Goal: Navigation & Orientation: Find specific page/section

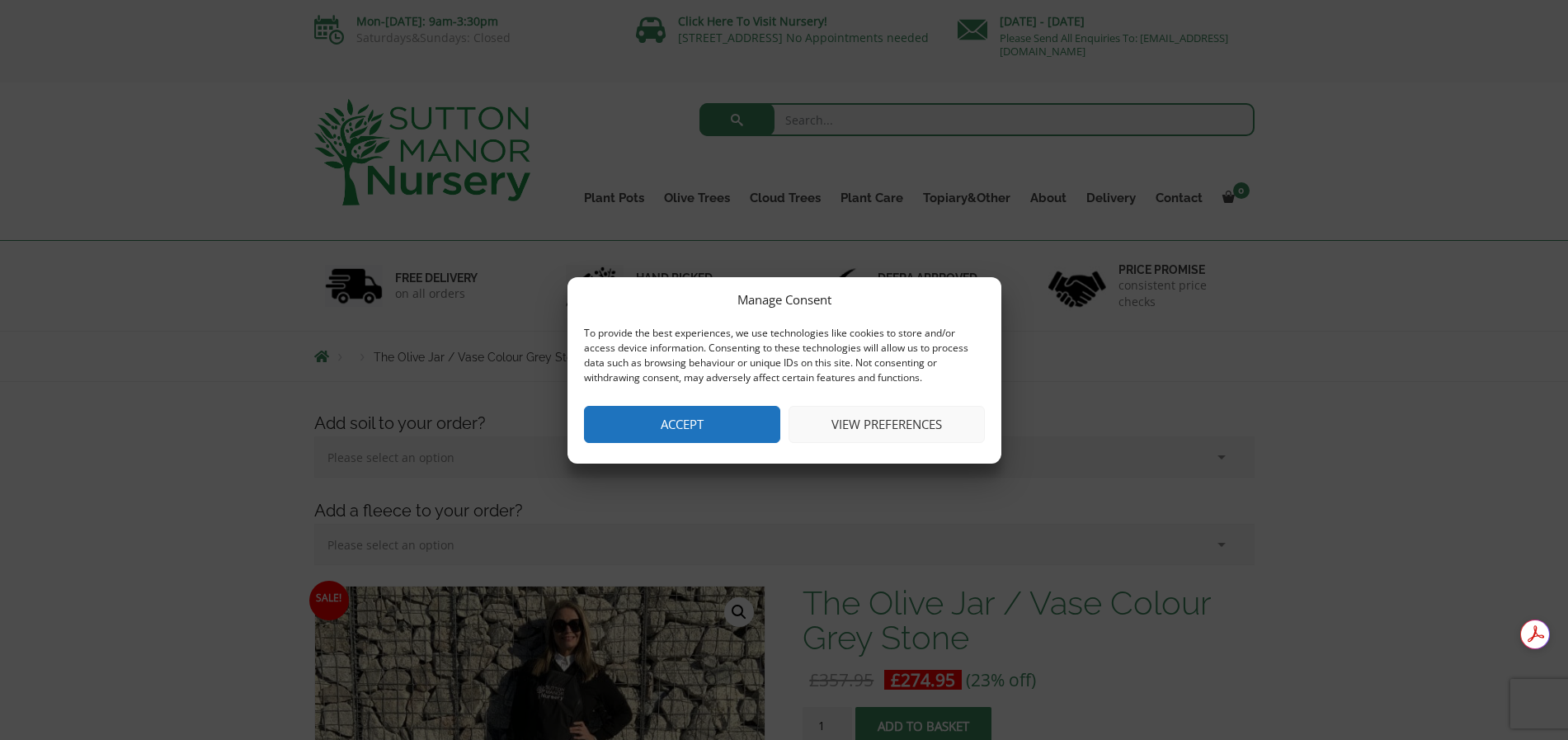
click at [889, 431] on button "View preferences" at bounding box center [887, 424] width 196 height 37
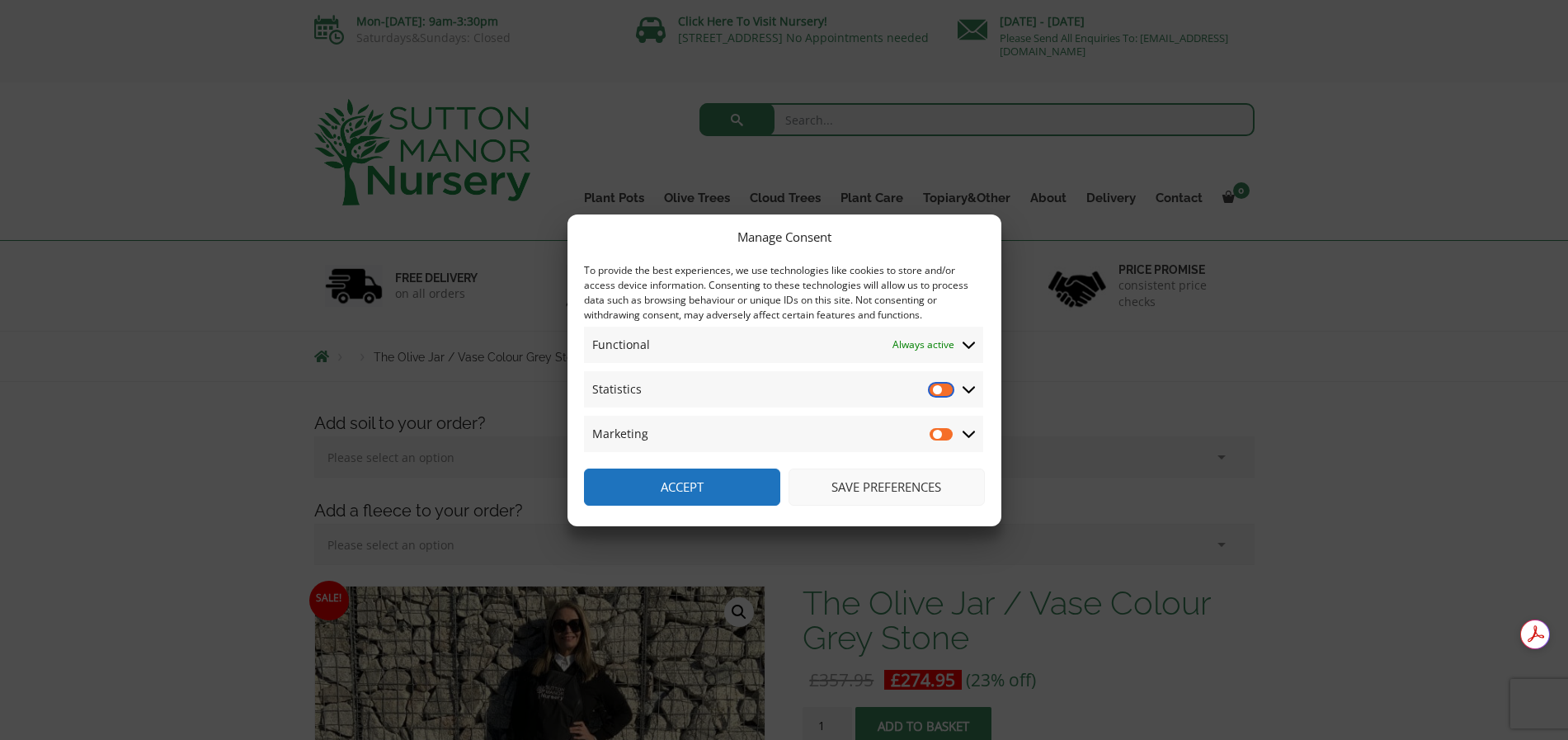
click at [939, 390] on input "Statistics" at bounding box center [942, 389] width 24 height 16
click at [937, 392] on input "Statistics" at bounding box center [942, 389] width 24 height 16
checkbox input "false"
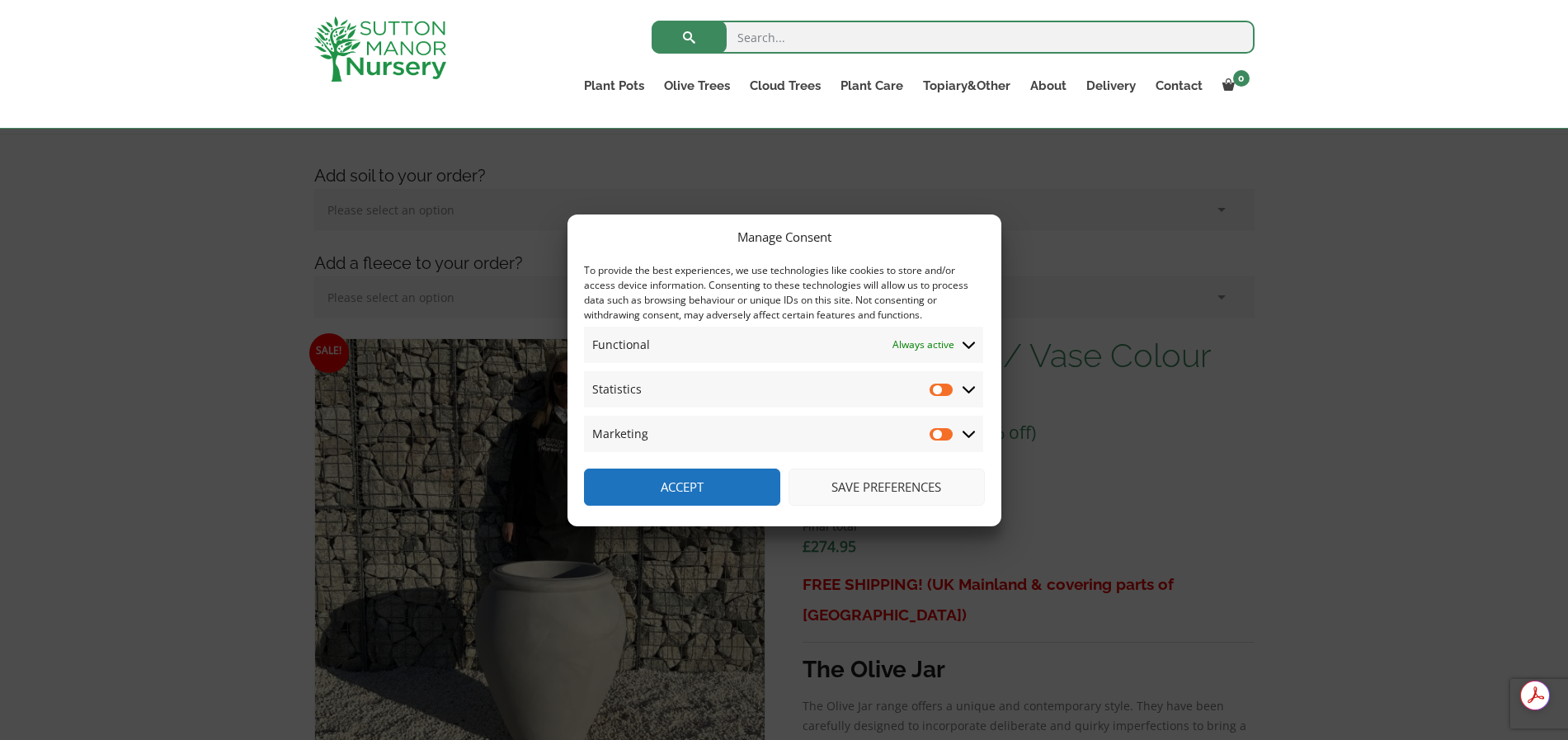
click at [717, 478] on button "Accept" at bounding box center [682, 487] width 196 height 37
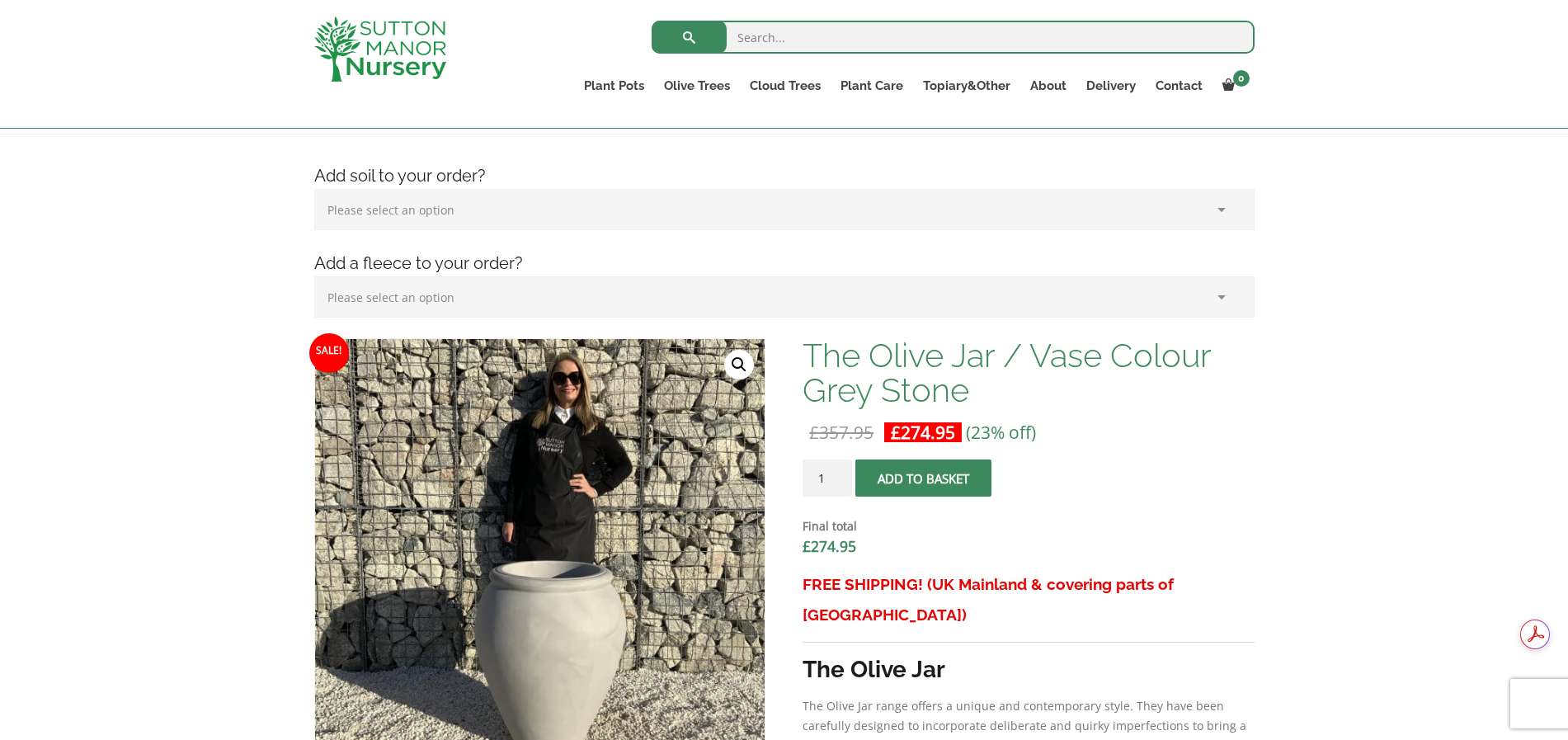
scroll to position [383, 0]
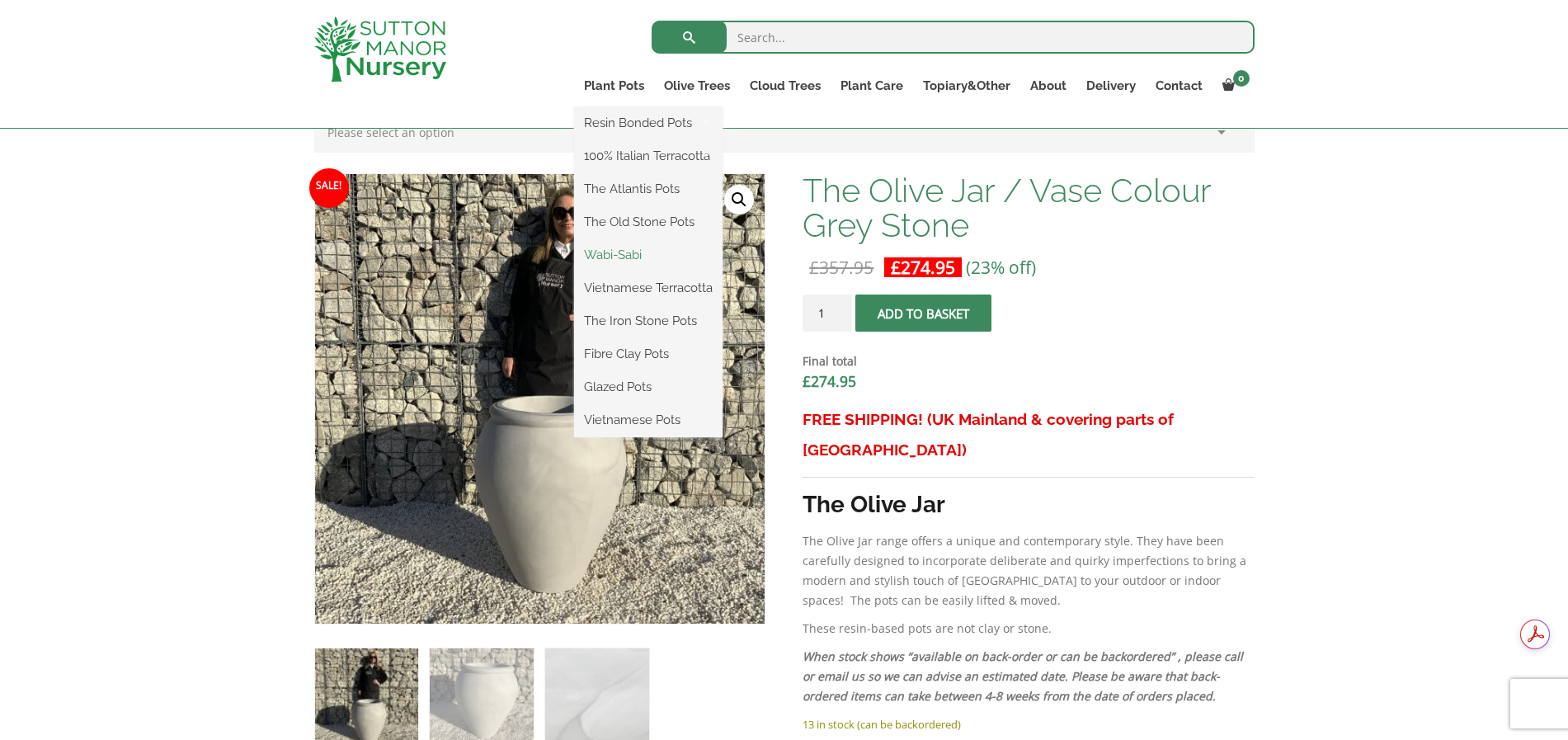
click at [632, 258] on link "Wabi-Sabi" at bounding box center [648, 254] width 149 height 24
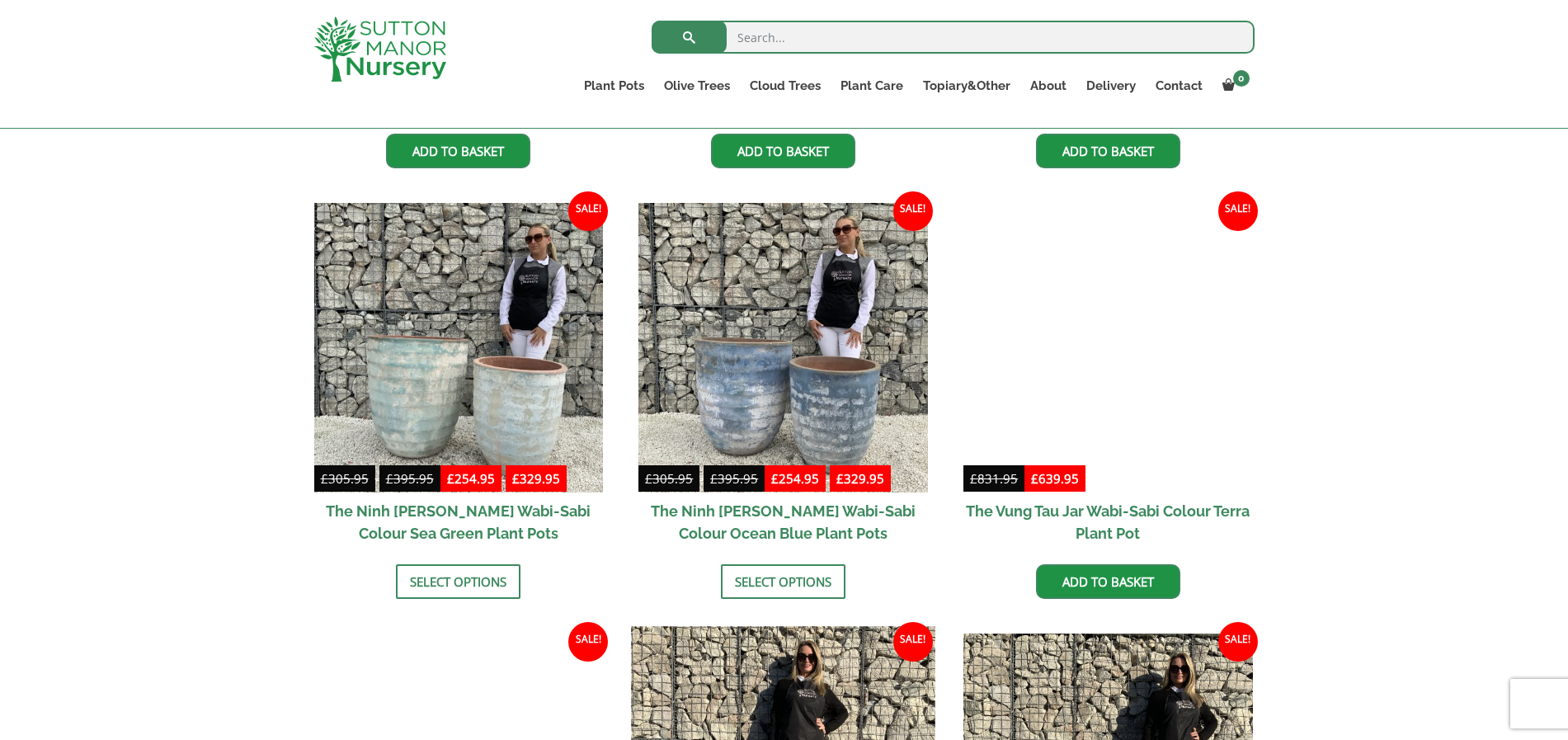
scroll to position [630, 0]
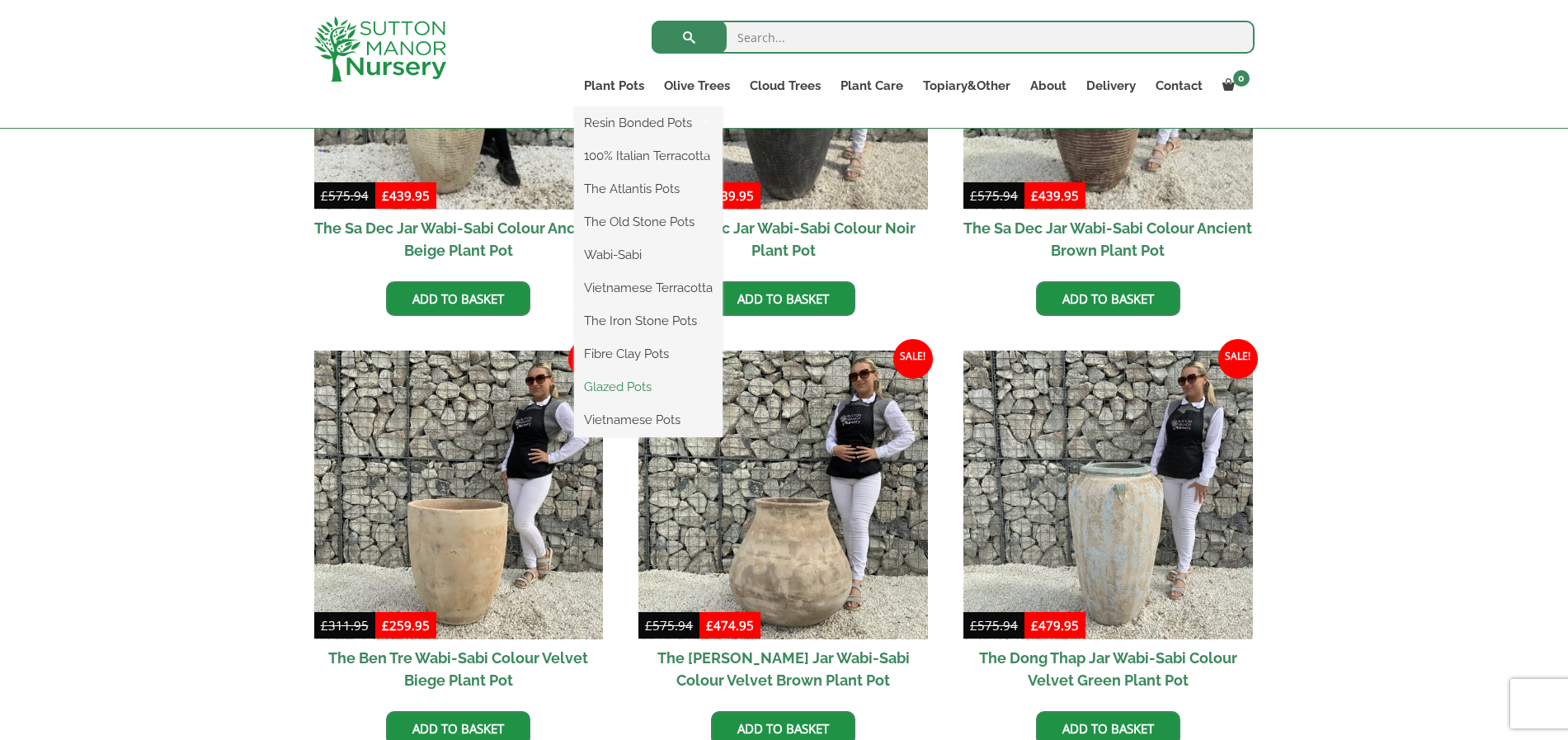
click at [635, 385] on link "Glazed Pots" at bounding box center [648, 387] width 149 height 24
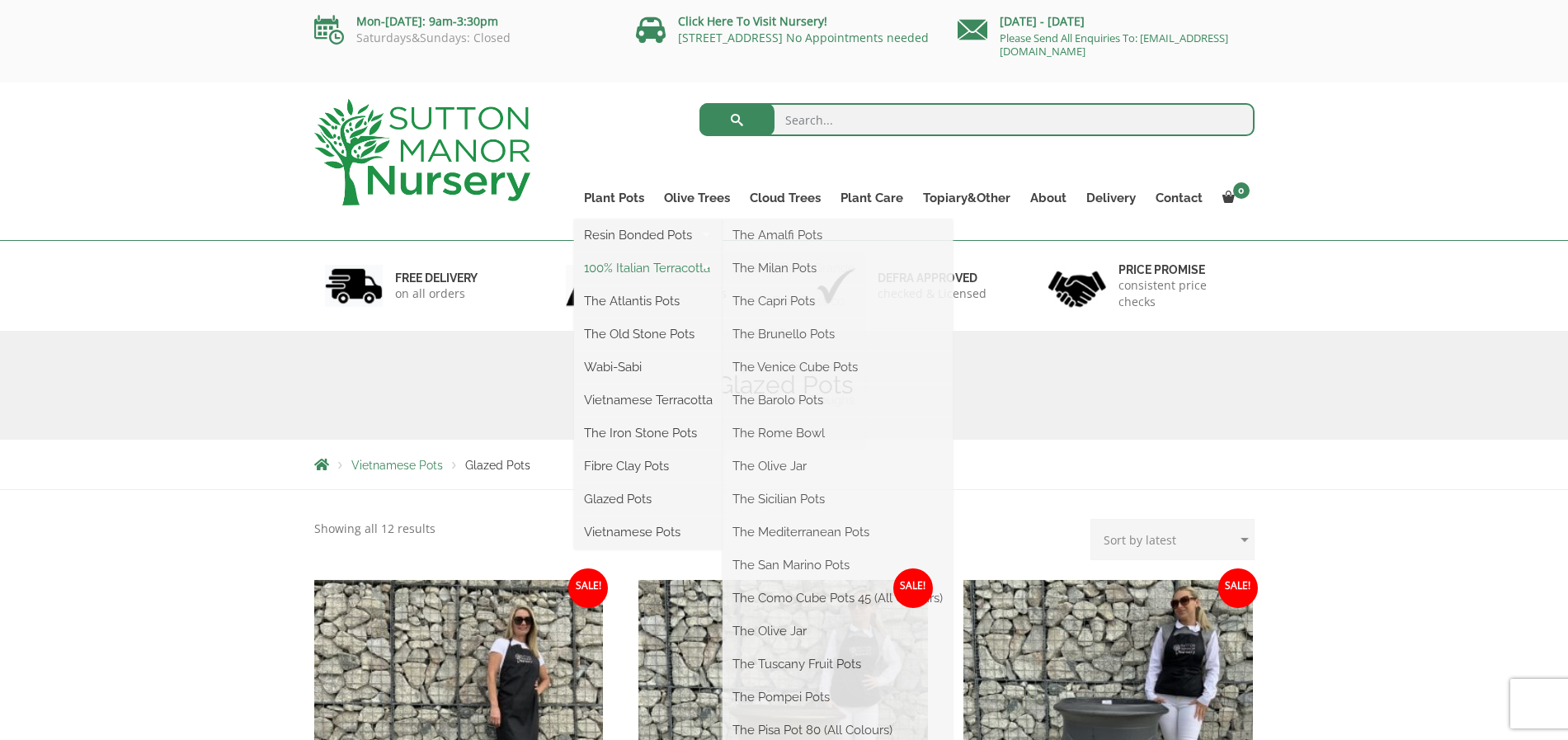
click at [615, 261] on link "100% Italian Terracotta" at bounding box center [648, 268] width 149 height 24
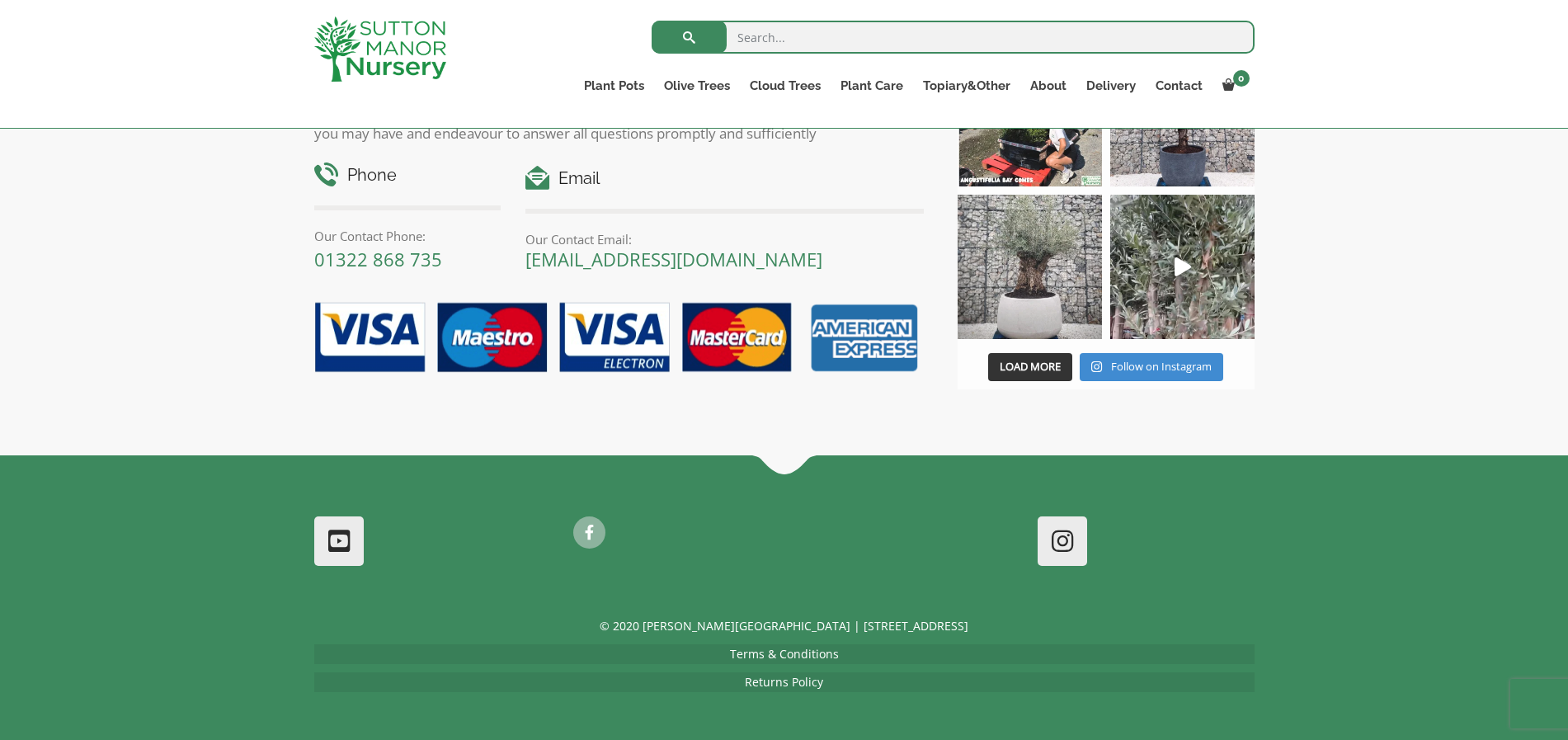
scroll to position [996, 0]
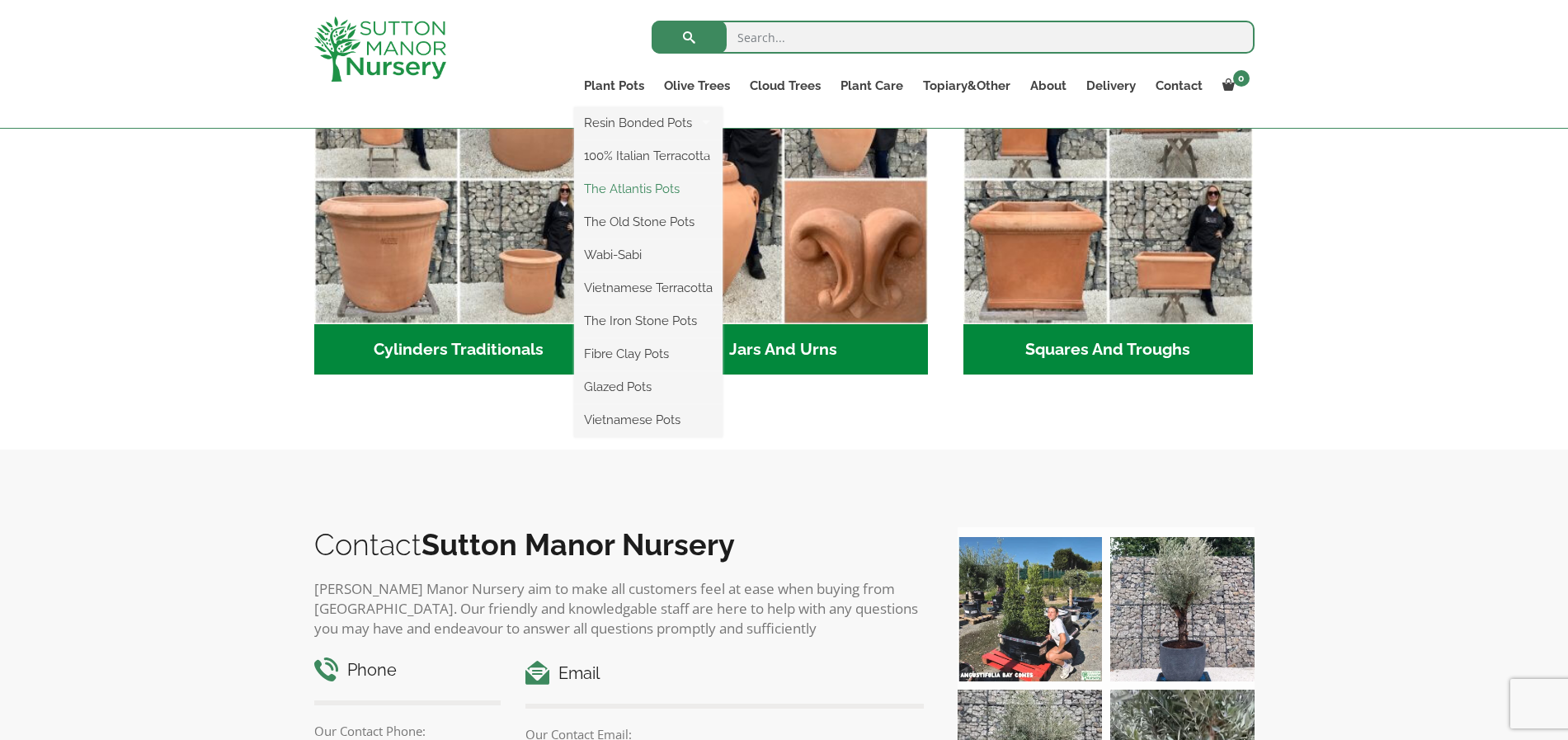
click at [618, 188] on link "The Atlantis Pots" at bounding box center [648, 188] width 149 height 24
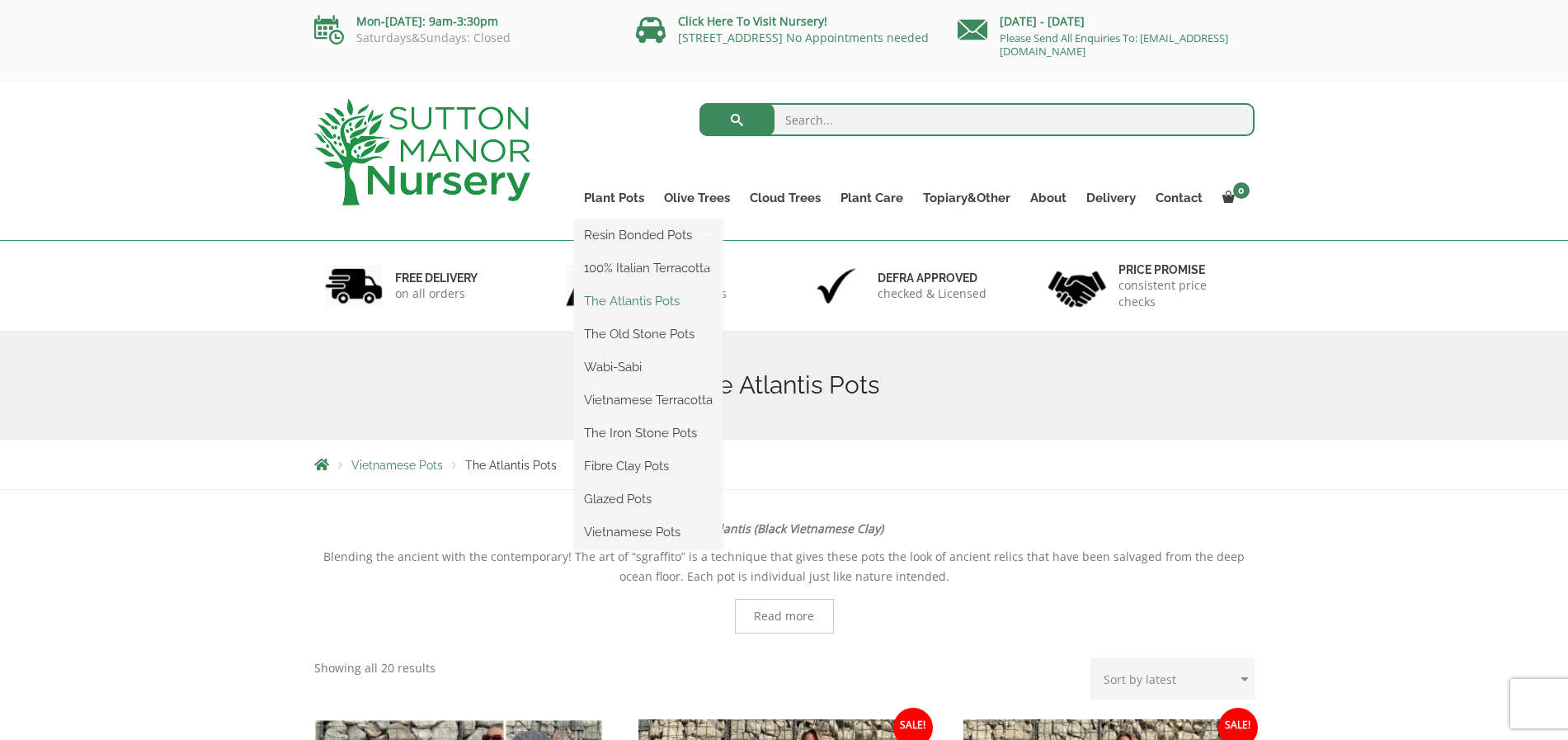
click at [626, 297] on link "The Atlantis Pots" at bounding box center [648, 300] width 149 height 24
